Goal: Transaction & Acquisition: Purchase product/service

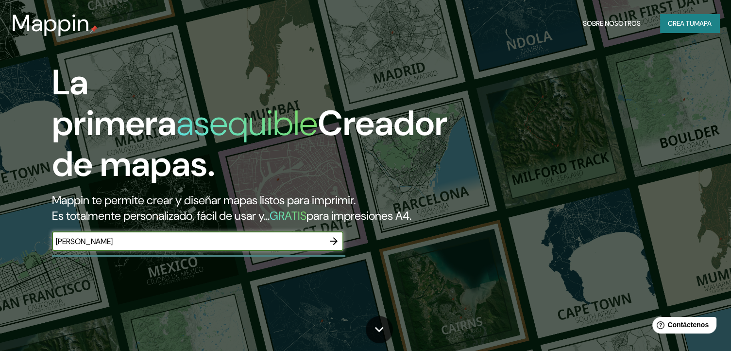
type input "[PERSON_NAME]"
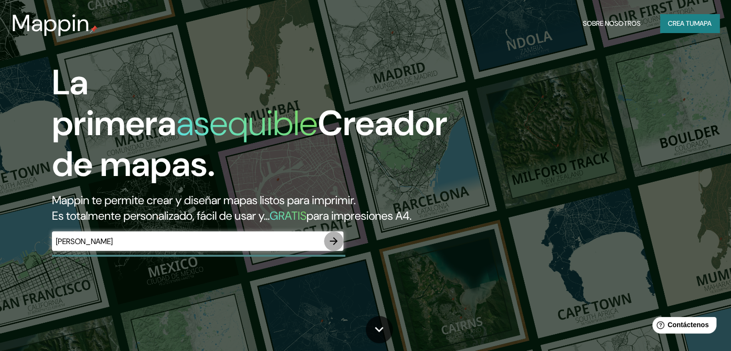
click at [336, 247] on icon "button" at bounding box center [334, 241] width 12 height 12
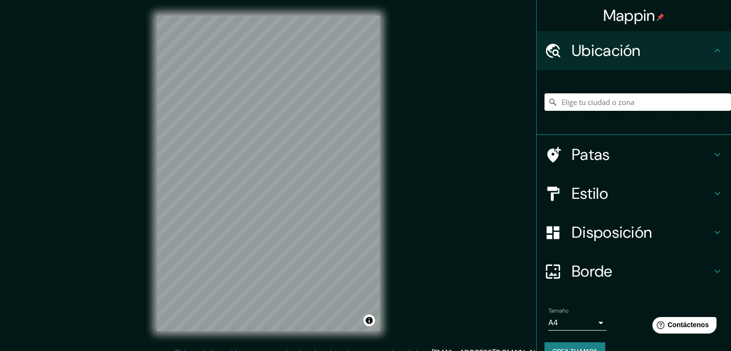
click at [577, 96] on input "Elige tu ciudad o zona" at bounding box center [638, 101] width 187 height 17
click at [601, 100] on input "Ocotlán, [GEOGRAPHIC_DATA], [GEOGRAPHIC_DATA]" at bounding box center [638, 101] width 187 height 17
click at [677, 103] on input "Ocotlán, [GEOGRAPHIC_DATA], [GEOGRAPHIC_DATA]" at bounding box center [638, 101] width 187 height 17
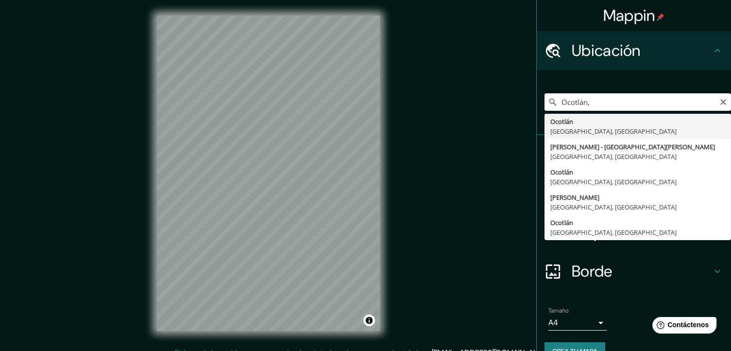
click at [623, 104] on input "Ocotlán," at bounding box center [638, 101] width 187 height 17
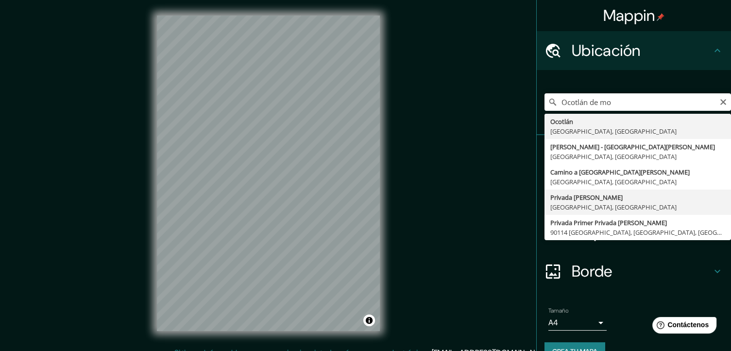
type input "Privada [PERSON_NAME], 71512 [GEOGRAPHIC_DATA], [GEOGRAPHIC_DATA], [GEOGRAPHIC_…"
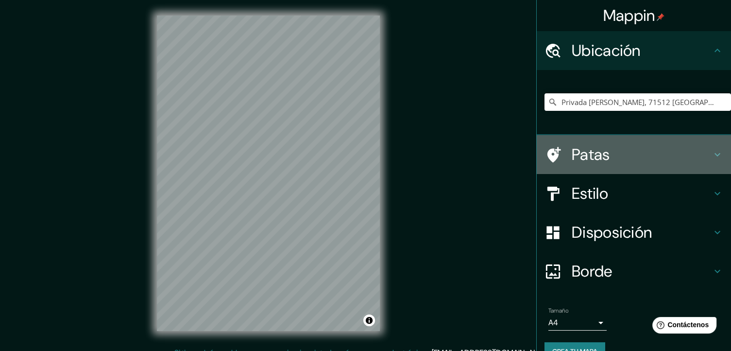
click at [712, 154] on icon at bounding box center [718, 155] width 12 height 12
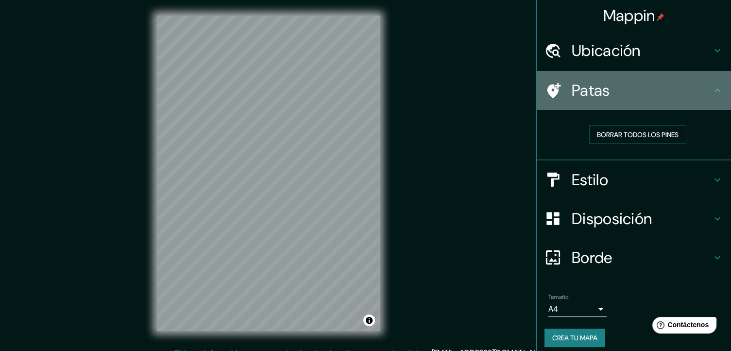
click at [712, 95] on icon at bounding box center [718, 91] width 12 height 12
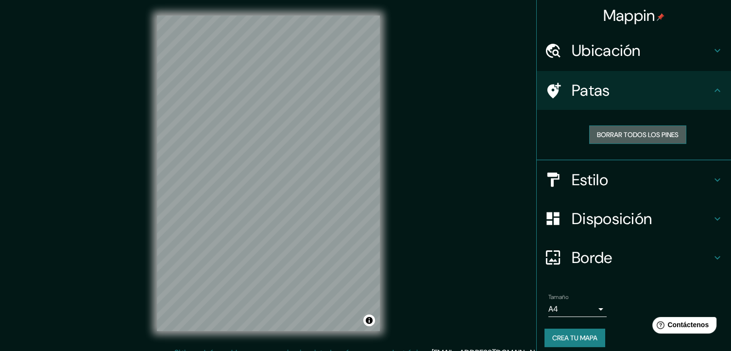
click at [642, 132] on font "Borrar todos los pines" at bounding box center [638, 134] width 82 height 9
click at [632, 133] on font "Borrar todos los pines" at bounding box center [638, 134] width 82 height 9
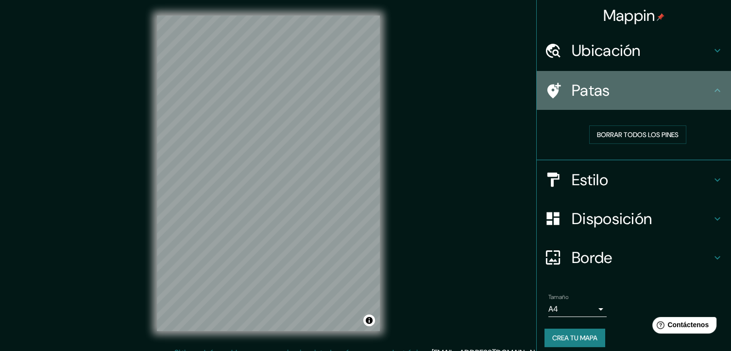
click at [712, 92] on icon at bounding box center [718, 91] width 12 height 12
click at [712, 85] on icon at bounding box center [718, 91] width 12 height 12
click at [712, 86] on icon at bounding box center [718, 91] width 12 height 12
click at [712, 87] on icon at bounding box center [718, 91] width 12 height 12
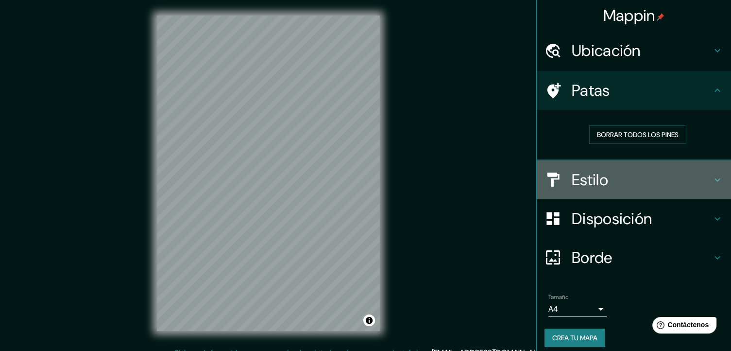
click at [712, 180] on icon at bounding box center [718, 180] width 12 height 12
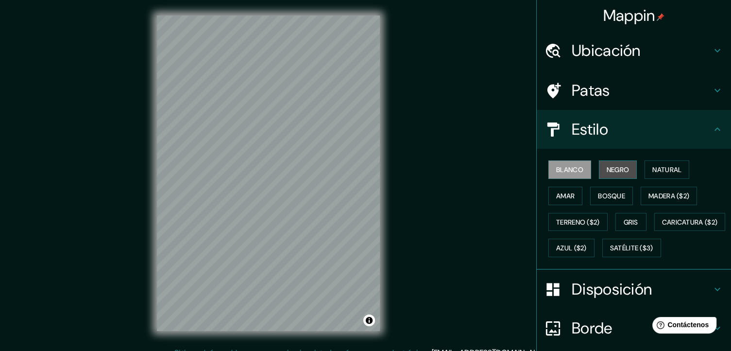
click at [608, 168] on font "Negro" at bounding box center [618, 169] width 23 height 9
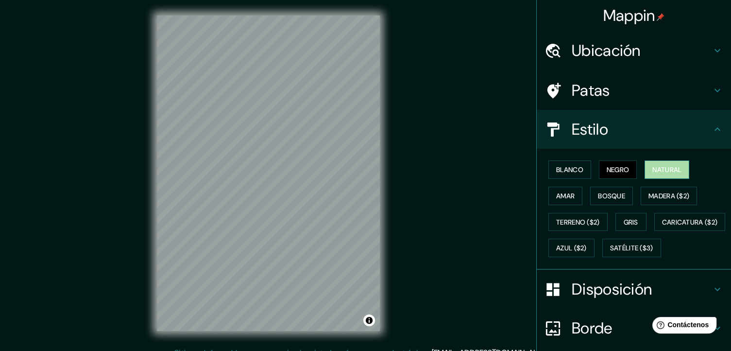
click at [653, 169] on font "Natural" at bounding box center [667, 169] width 29 height 9
click at [566, 163] on font "Blanco" at bounding box center [569, 169] width 27 height 13
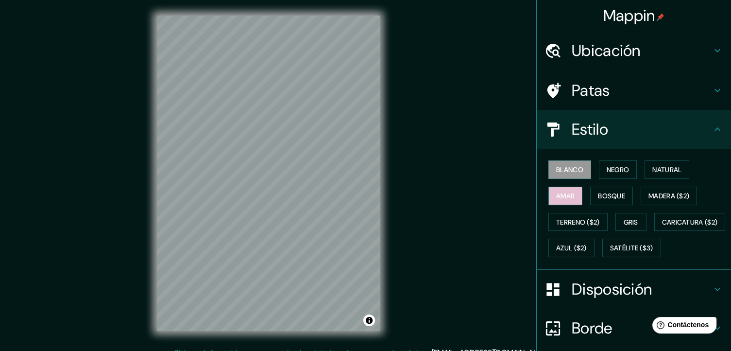
click at [570, 191] on button "Amar" at bounding box center [566, 196] width 34 height 18
click at [605, 198] on font "Bosque" at bounding box center [611, 195] width 27 height 9
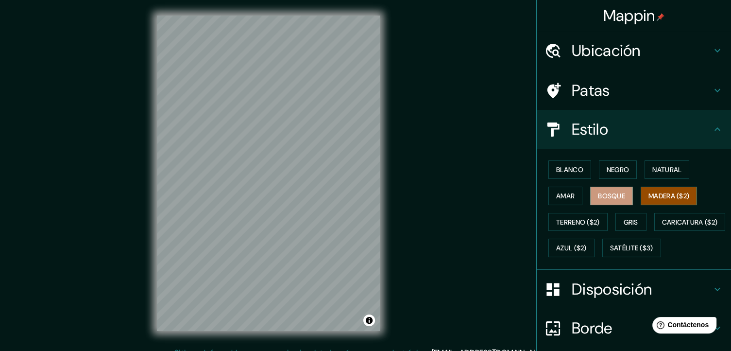
click at [655, 198] on font "Madera ($2)" at bounding box center [669, 195] width 41 height 9
click at [573, 220] on font "Terreno ($2)" at bounding box center [578, 222] width 44 height 9
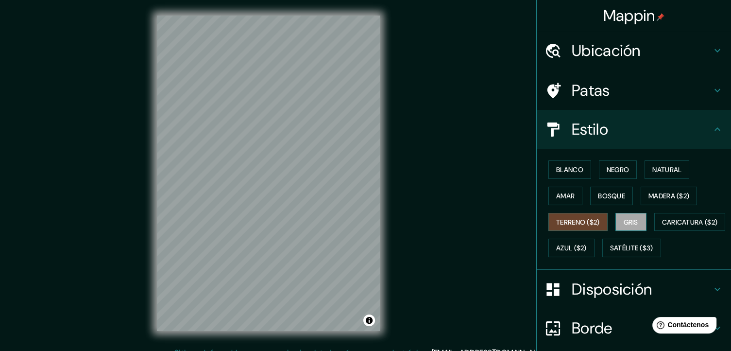
click at [624, 220] on font "Gris" at bounding box center [631, 222] width 15 height 9
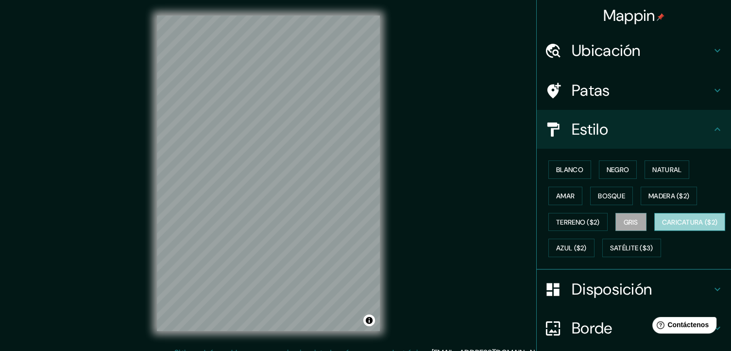
click at [662, 226] on font "Caricatura ($2)" at bounding box center [690, 222] width 56 height 9
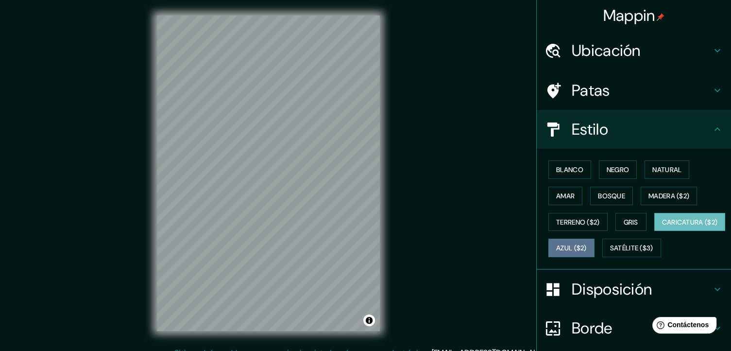
click at [587, 244] on font "Azul ($2)" at bounding box center [571, 248] width 31 height 9
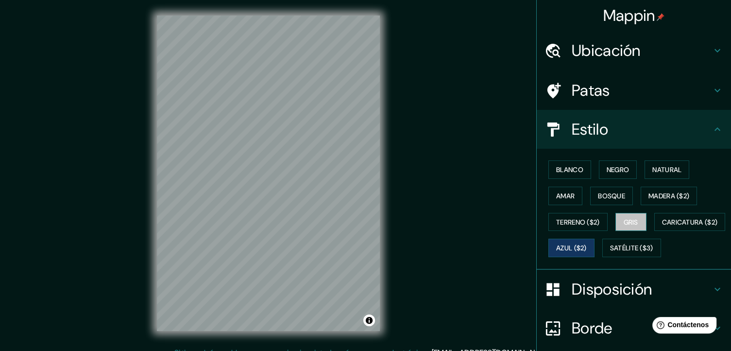
click at [624, 218] on font "Gris" at bounding box center [631, 222] width 15 height 9
click at [649, 195] on font "Madera ($2)" at bounding box center [669, 195] width 41 height 9
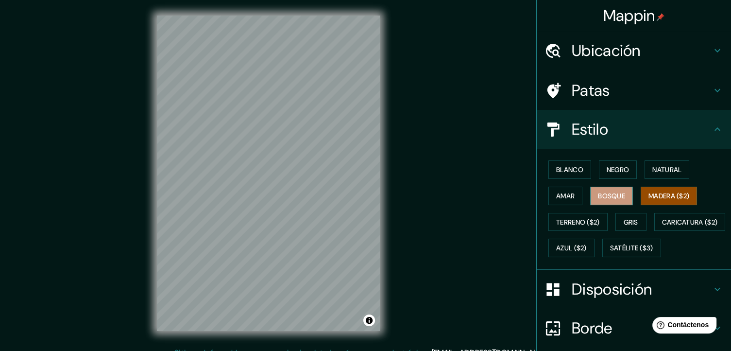
click at [613, 193] on font "Bosque" at bounding box center [611, 195] width 27 height 9
click at [564, 191] on font "Amar" at bounding box center [565, 195] width 18 height 9
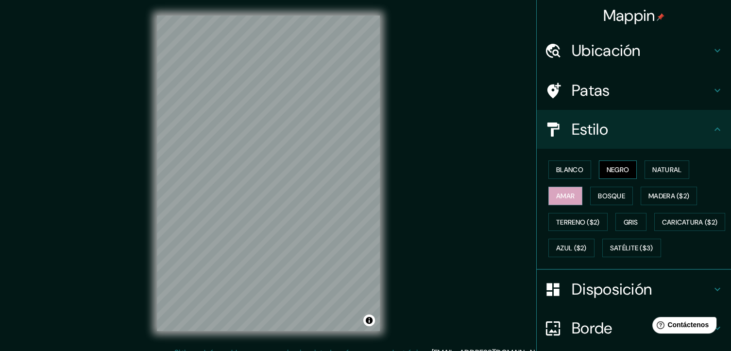
click at [609, 172] on font "Negro" at bounding box center [618, 169] width 23 height 9
click at [646, 171] on button "Natural" at bounding box center [667, 169] width 45 height 18
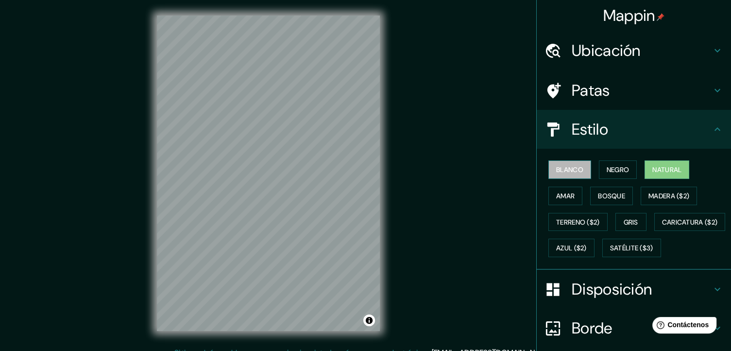
click at [559, 165] on font "Blanco" at bounding box center [569, 169] width 27 height 9
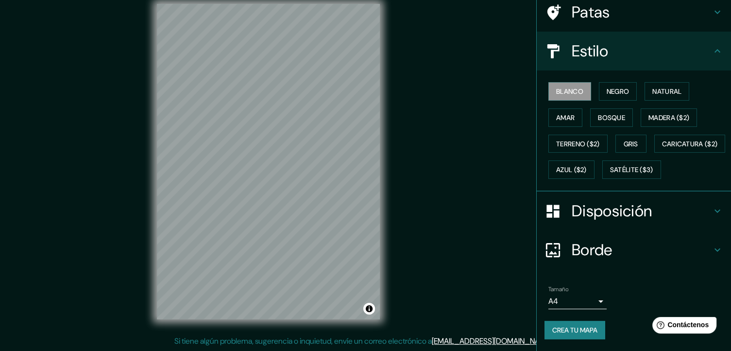
scroll to position [11, 0]
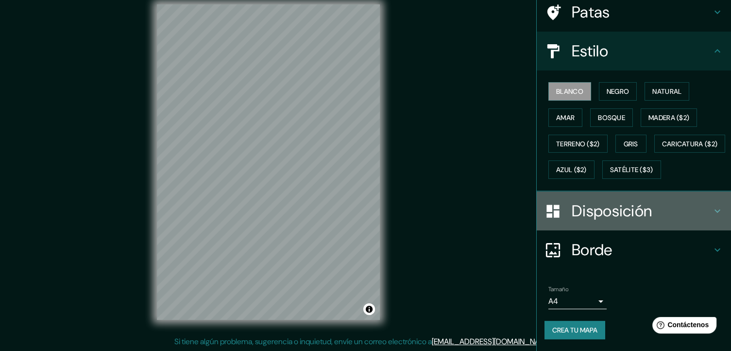
click at [689, 214] on h4 "Disposición" at bounding box center [642, 210] width 140 height 19
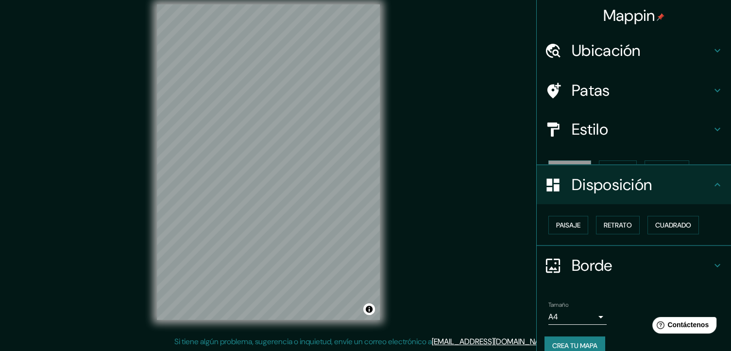
scroll to position [0, 0]
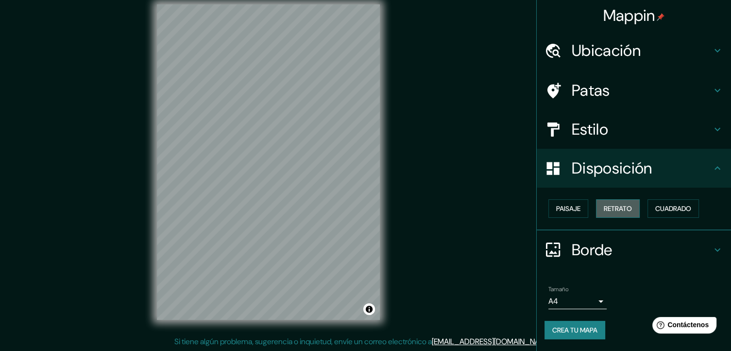
click at [620, 206] on font "Retrato" at bounding box center [618, 208] width 28 height 9
click at [580, 207] on font "Paisaje" at bounding box center [568, 208] width 24 height 9
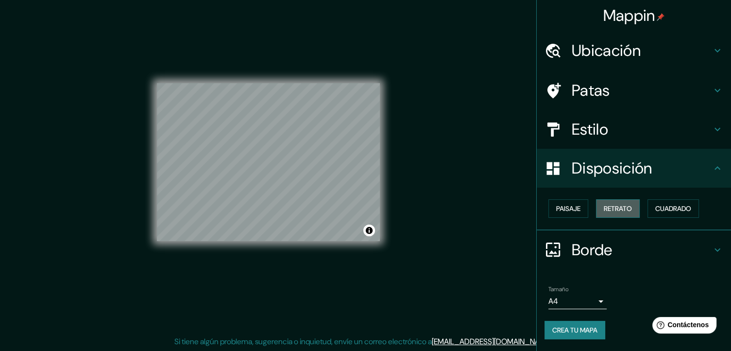
click at [616, 208] on font "Retrato" at bounding box center [618, 208] width 28 height 9
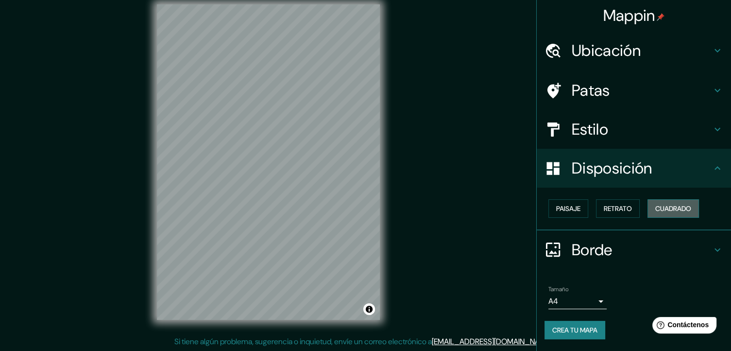
click at [680, 208] on font "Cuadrado" at bounding box center [674, 208] width 36 height 9
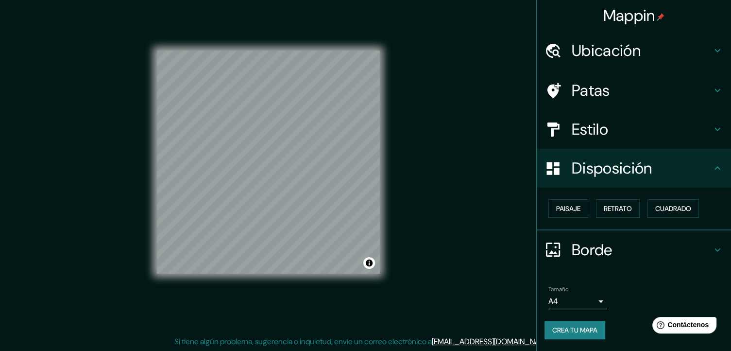
scroll to position [12, 0]
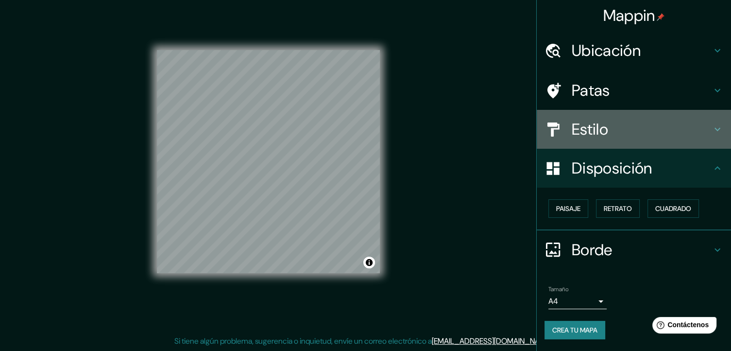
click at [603, 120] on font "Estilo" at bounding box center [590, 129] width 36 height 20
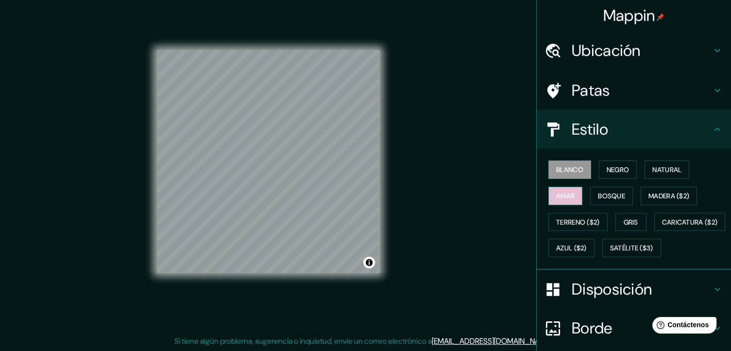
click at [559, 193] on font "Amar" at bounding box center [565, 195] width 18 height 9
click at [607, 168] on font "Negro" at bounding box center [618, 169] width 23 height 9
click at [574, 167] on font "Blanco" at bounding box center [569, 169] width 27 height 9
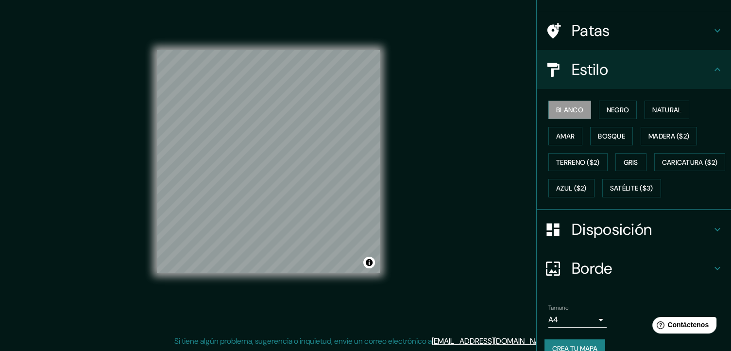
scroll to position [102, 0]
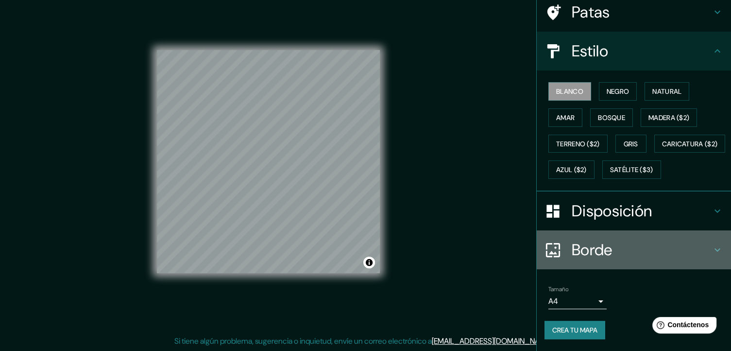
click at [658, 253] on h4 "Borde" at bounding box center [642, 249] width 140 height 19
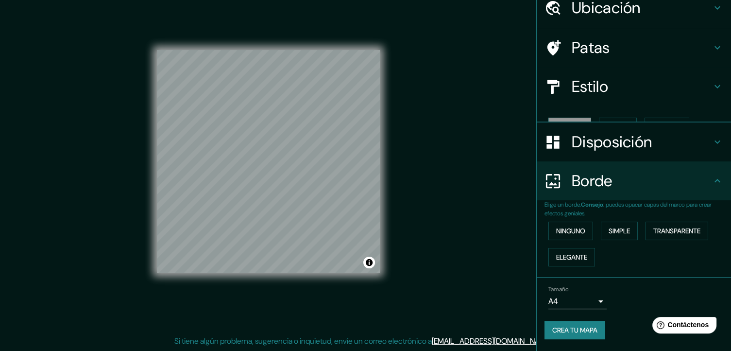
scroll to position [26, 0]
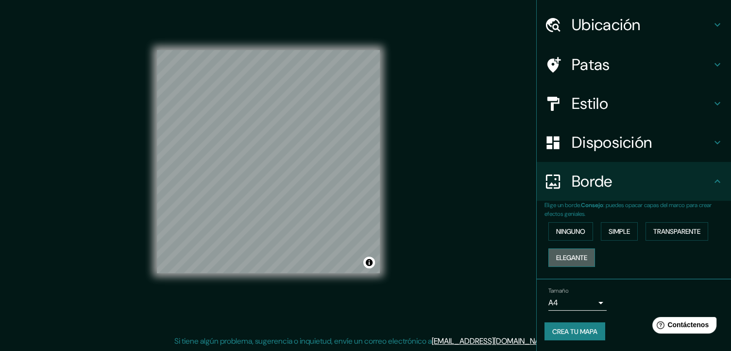
click at [576, 257] on font "Elegante" at bounding box center [571, 257] width 31 height 9
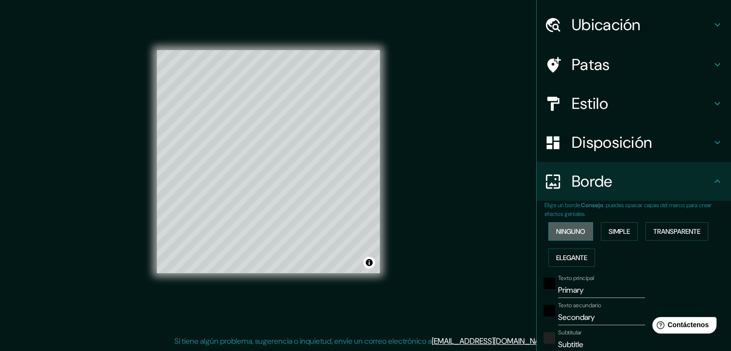
click at [558, 228] on font "Ninguno" at bounding box center [570, 231] width 29 height 9
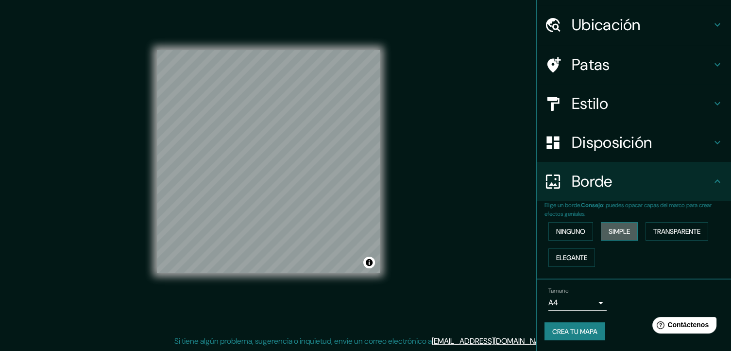
click at [609, 232] on font "Simple" at bounding box center [619, 231] width 21 height 9
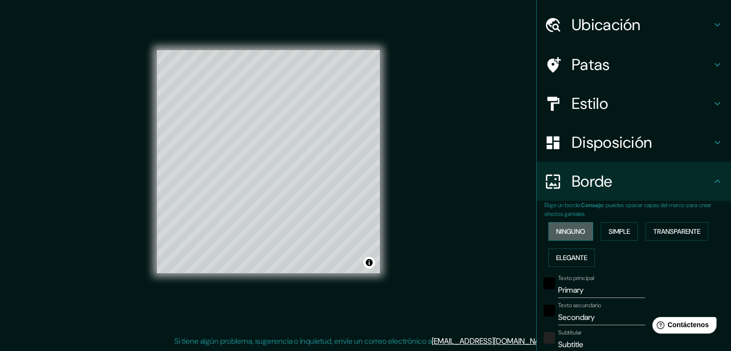
click at [571, 227] on font "Ninguno" at bounding box center [570, 231] width 29 height 9
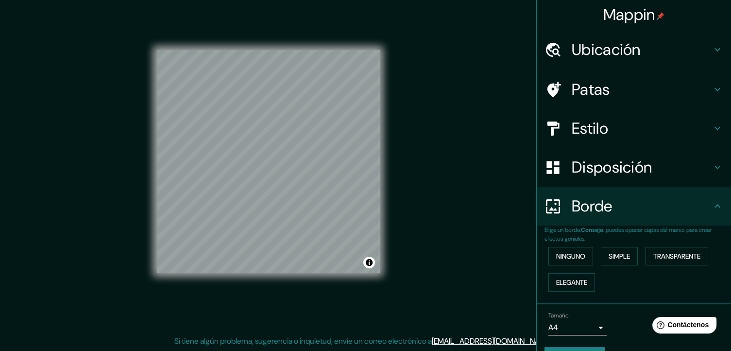
scroll to position [0, 0]
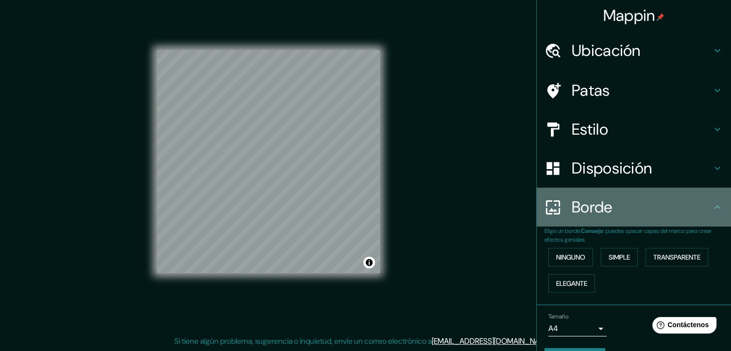
click at [698, 203] on h4 "Borde" at bounding box center [642, 206] width 140 height 19
click at [712, 206] on icon at bounding box center [718, 207] width 12 height 12
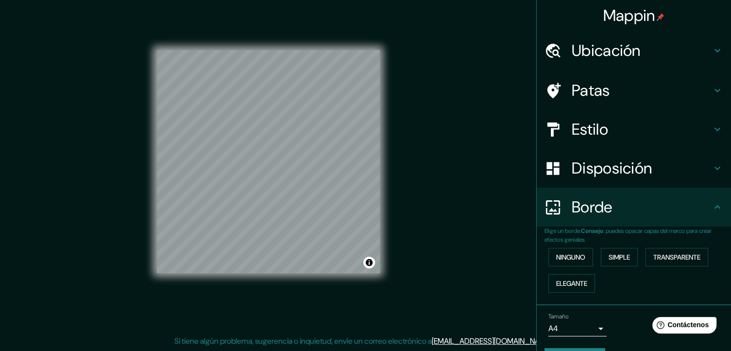
scroll to position [26, 0]
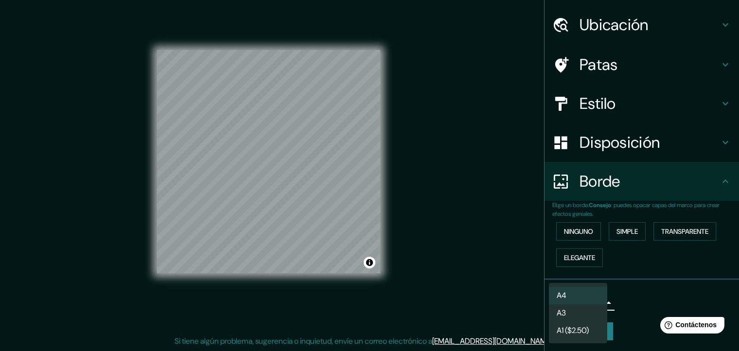
click at [598, 300] on body "Mappin Ubicación [GEOGRAPHIC_DATA][PERSON_NAME], [GEOGRAPHIC_DATA], [GEOGRAPHIC…" at bounding box center [369, 163] width 739 height 351
click at [637, 305] on div at bounding box center [369, 175] width 739 height 351
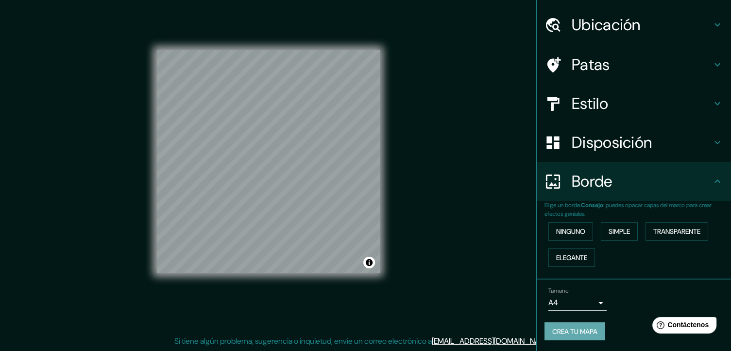
click at [585, 330] on font "Crea tu mapa" at bounding box center [575, 331] width 45 height 9
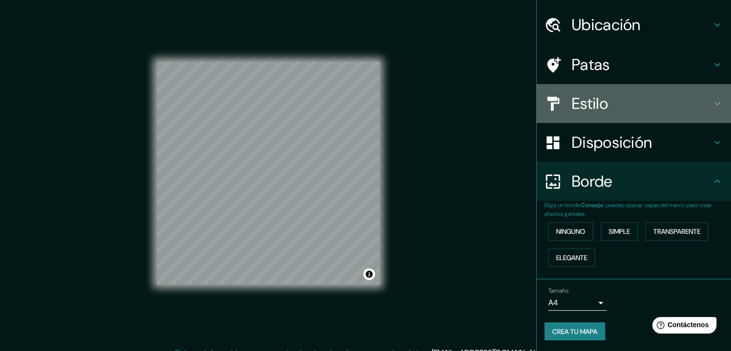
click at [612, 95] on h4 "Estilo" at bounding box center [642, 103] width 140 height 19
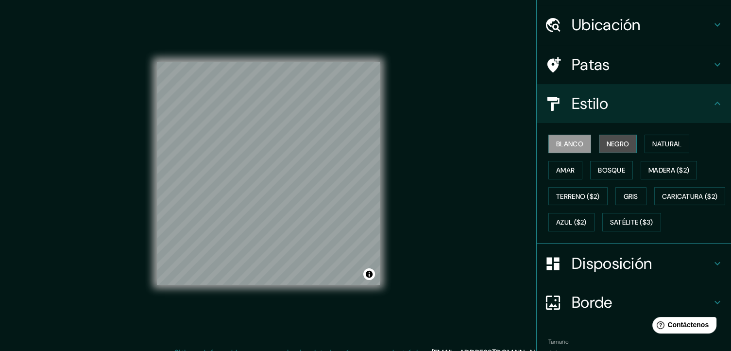
click at [614, 140] on font "Negro" at bounding box center [618, 143] width 23 height 9
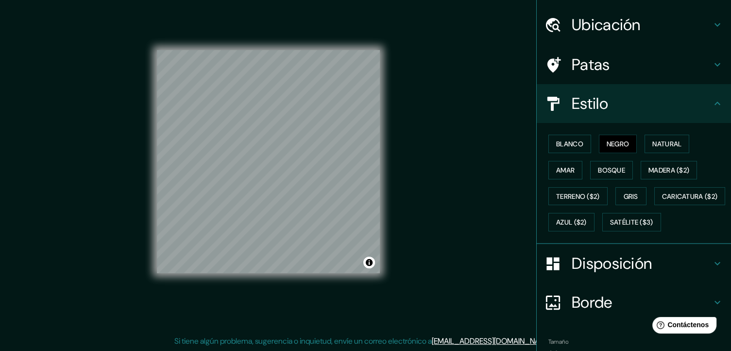
scroll to position [102, 0]
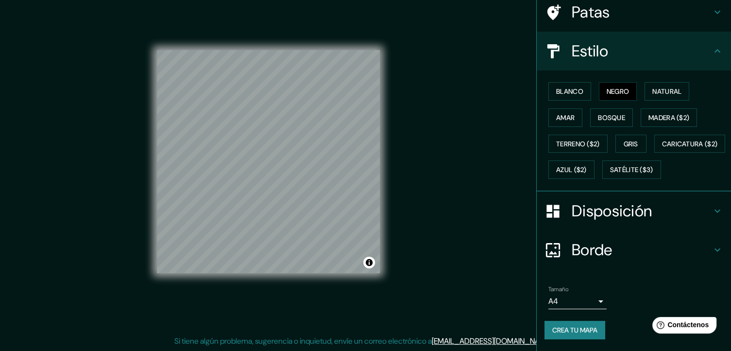
click at [579, 320] on div "Tamaño A4 single Crea tu mapa" at bounding box center [634, 314] width 179 height 65
click at [575, 336] on font "Crea tu mapa" at bounding box center [575, 330] width 45 height 13
click at [589, 330] on div "Crea tu mapa" at bounding box center [634, 330] width 179 height 18
